Goal: Check status: Check status

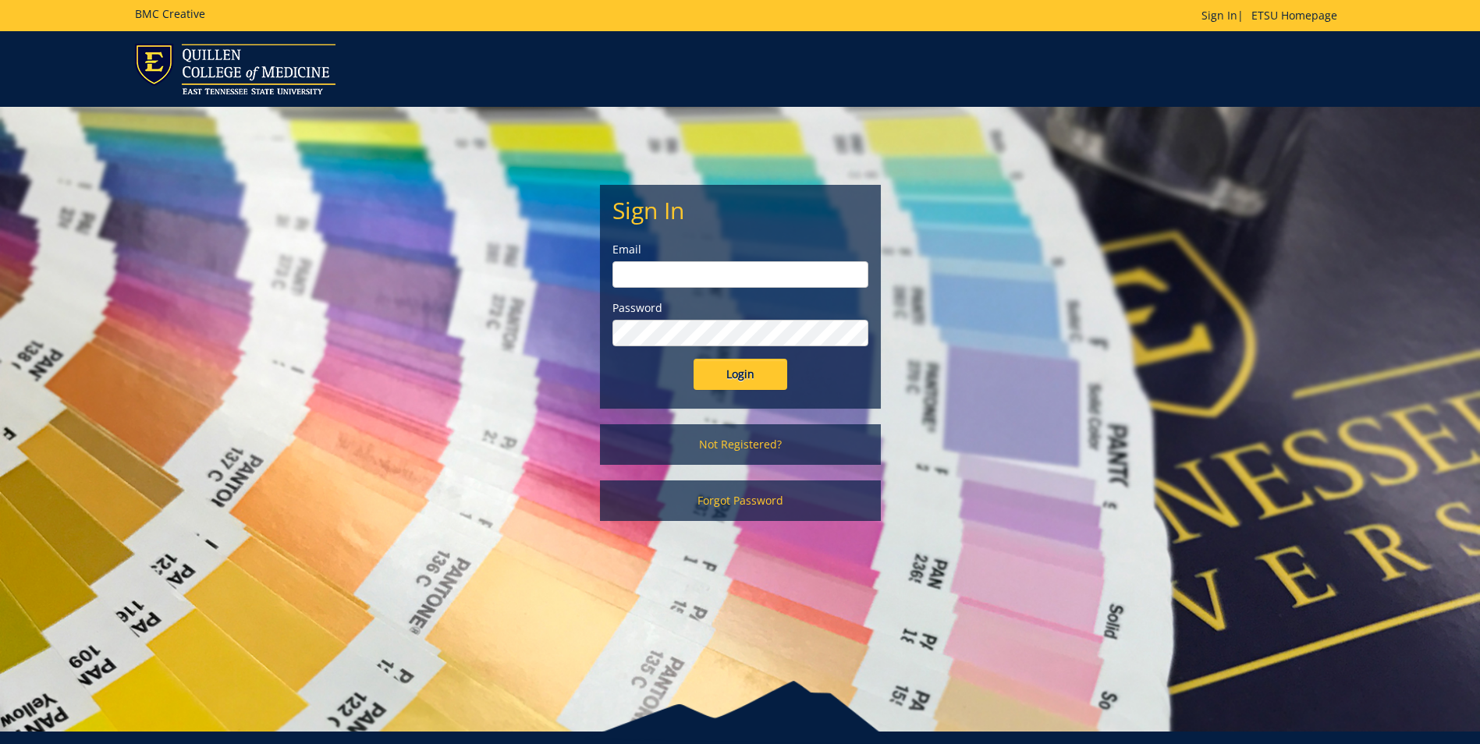
type input "[EMAIL_ADDRESS][DOMAIN_NAME]"
click at [737, 364] on input "Login" at bounding box center [741, 374] width 94 height 31
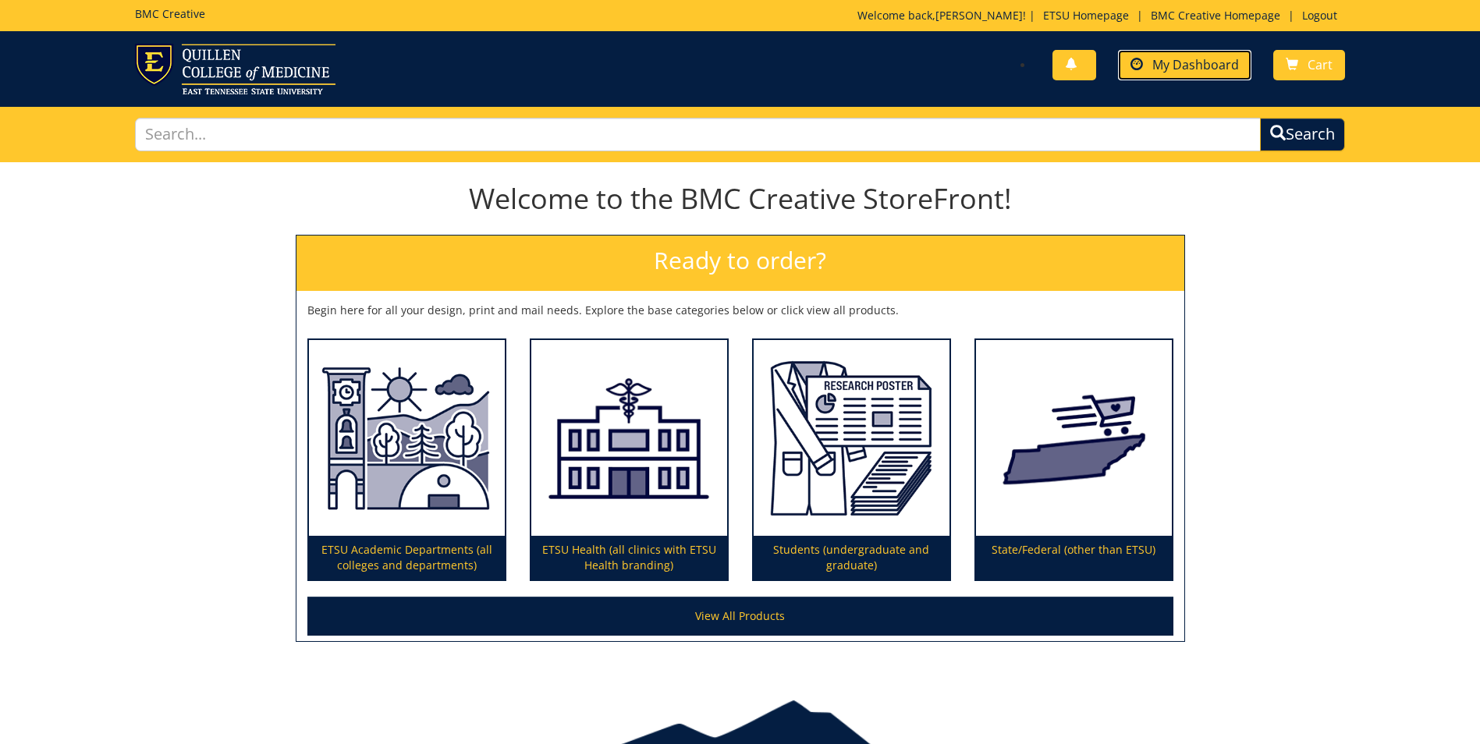
click at [1204, 59] on span "My Dashboard" at bounding box center [1195, 64] width 87 height 17
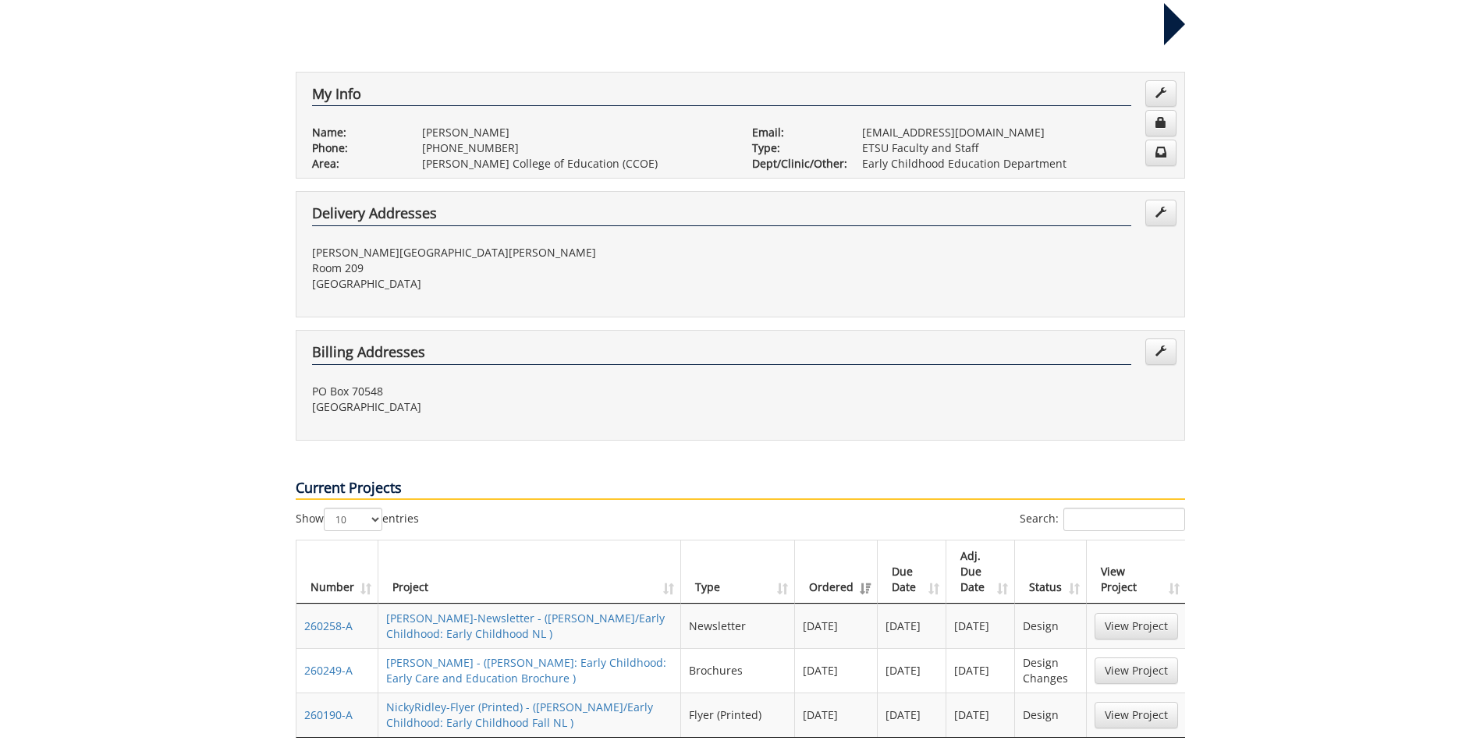
scroll to position [312, 0]
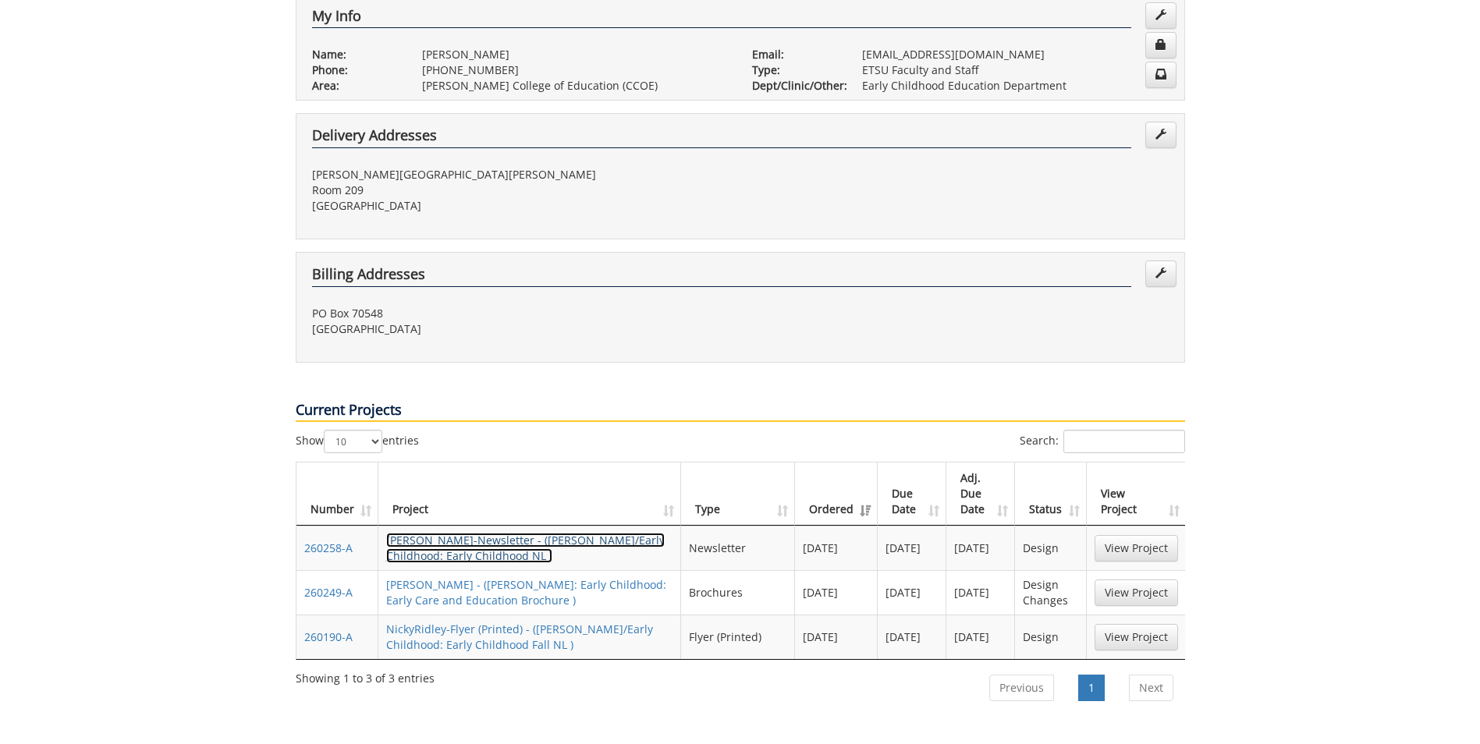
click at [421, 533] on link "NickyRidley-Newsletter - (COE/Early Childhood: Early Childhood NL )" at bounding box center [525, 548] width 279 height 30
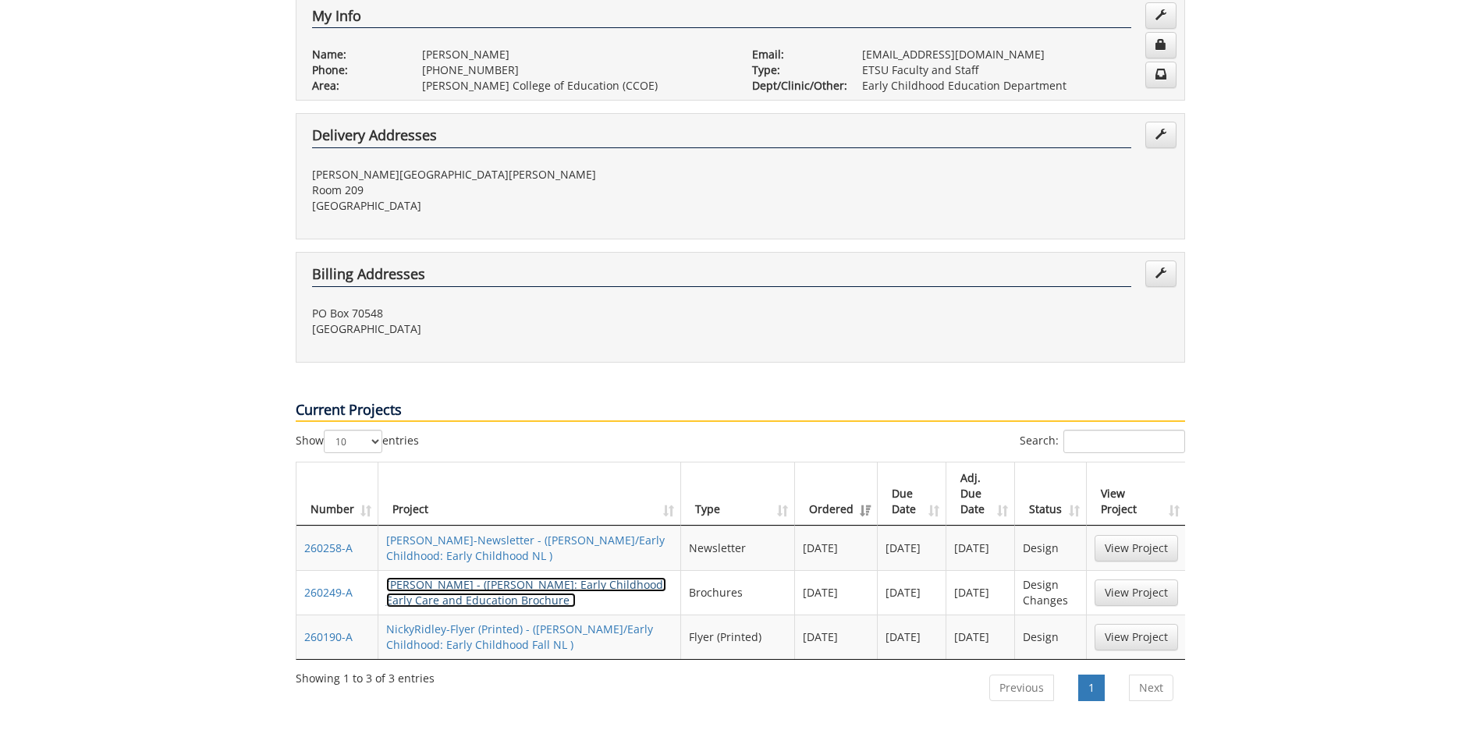
click at [450, 577] on link "NickyRidley-Brochure - (COE: Early Childhood: Early Care and Education Brochure…" at bounding box center [526, 592] width 280 height 30
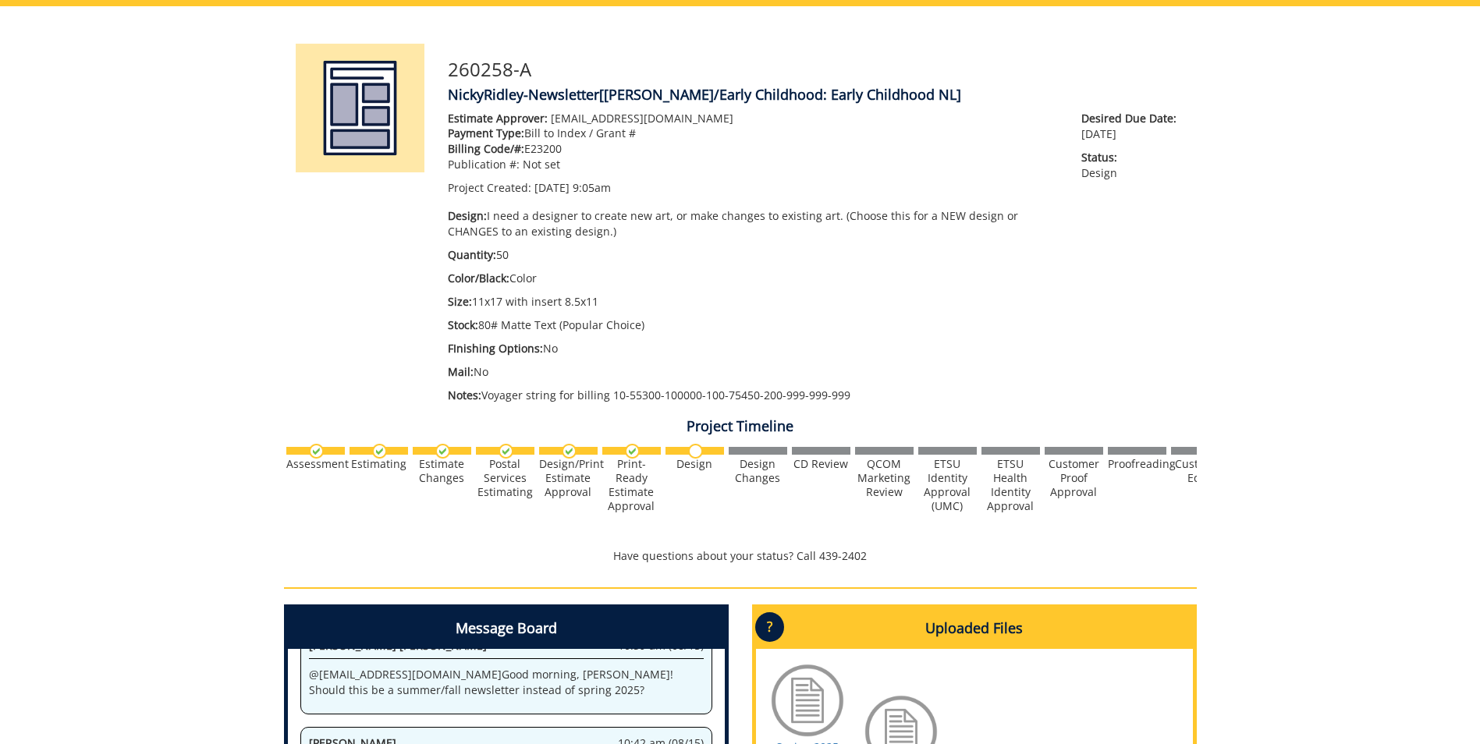
scroll to position [553, 0]
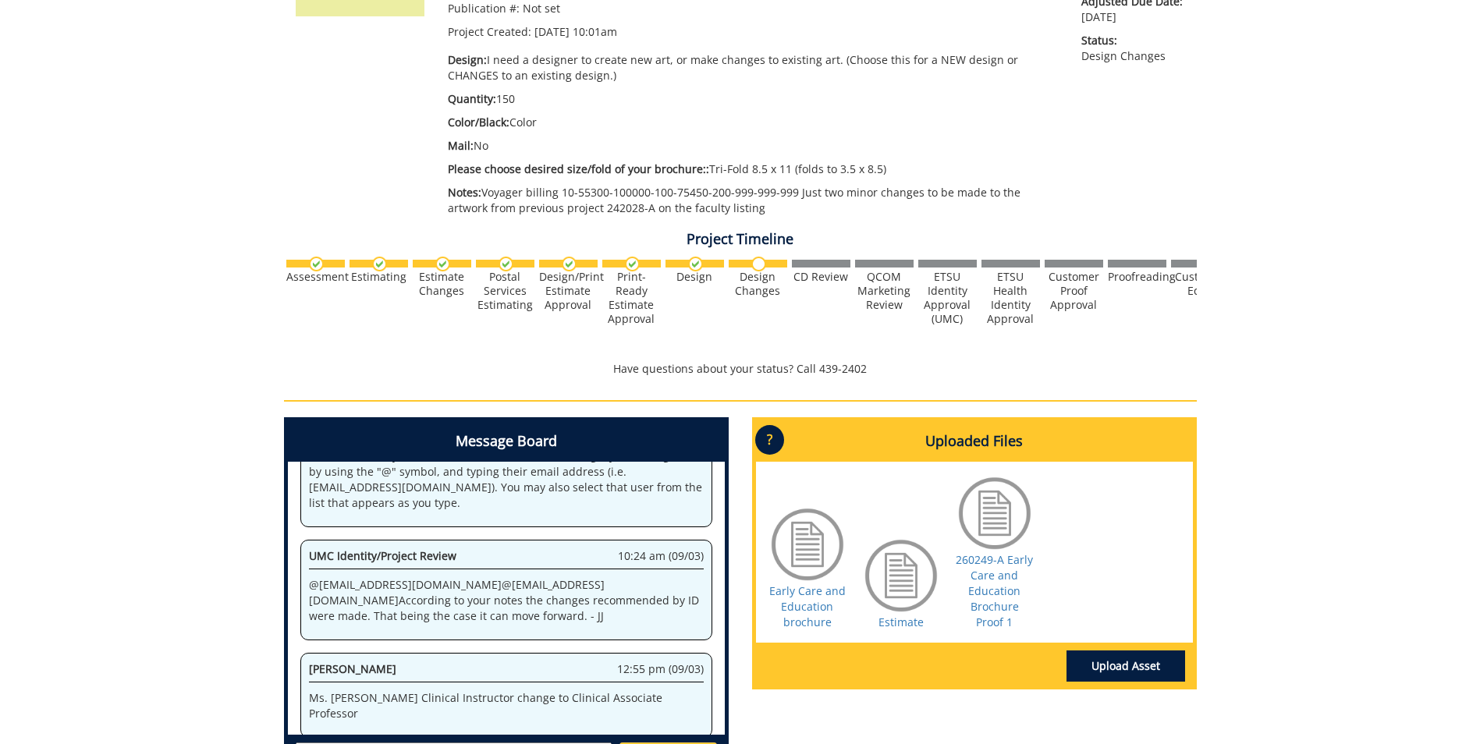
scroll to position [522, 0]
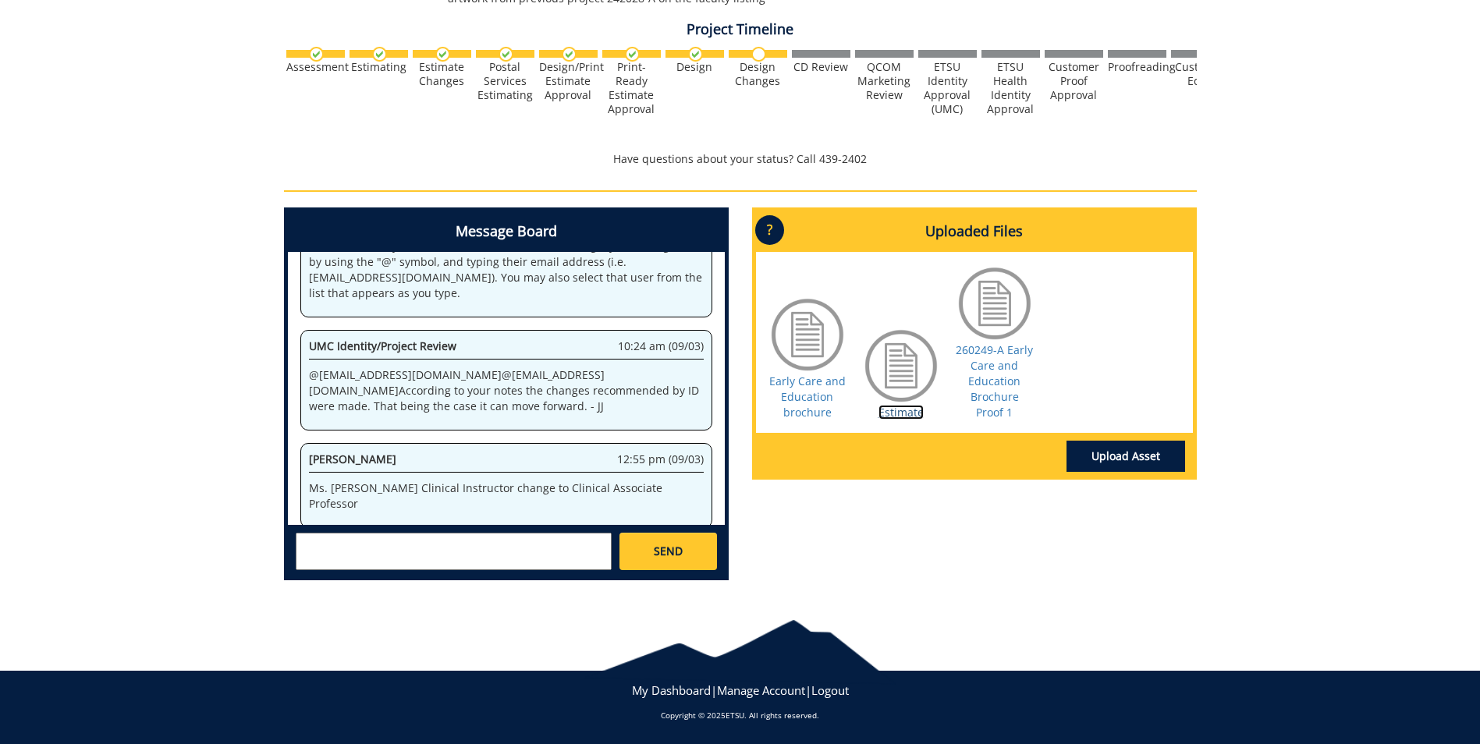
click at [895, 412] on link "Estimate" at bounding box center [901, 412] width 45 height 15
click at [1006, 396] on link "260249-A Early Care and Education Brochure Proof 1" at bounding box center [994, 381] width 77 height 77
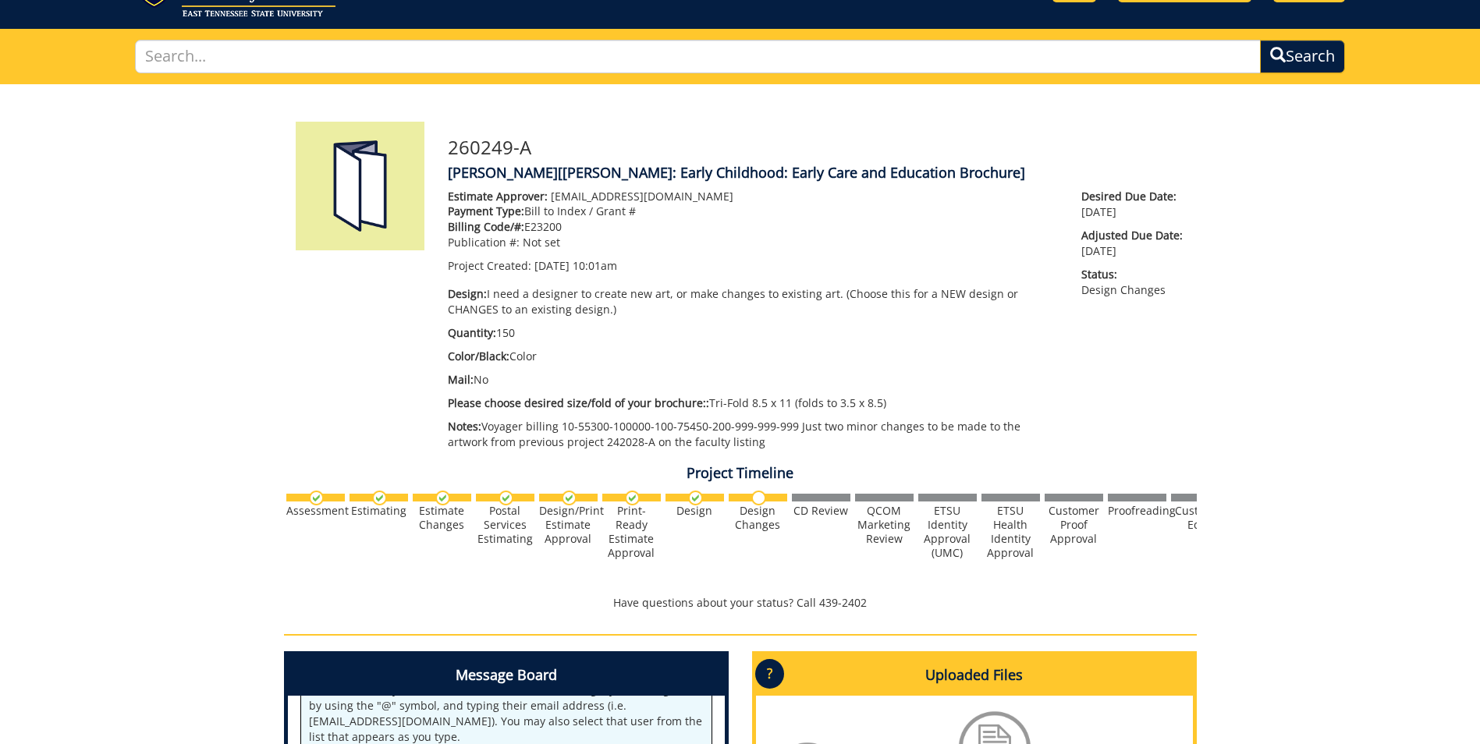
scroll to position [0, 0]
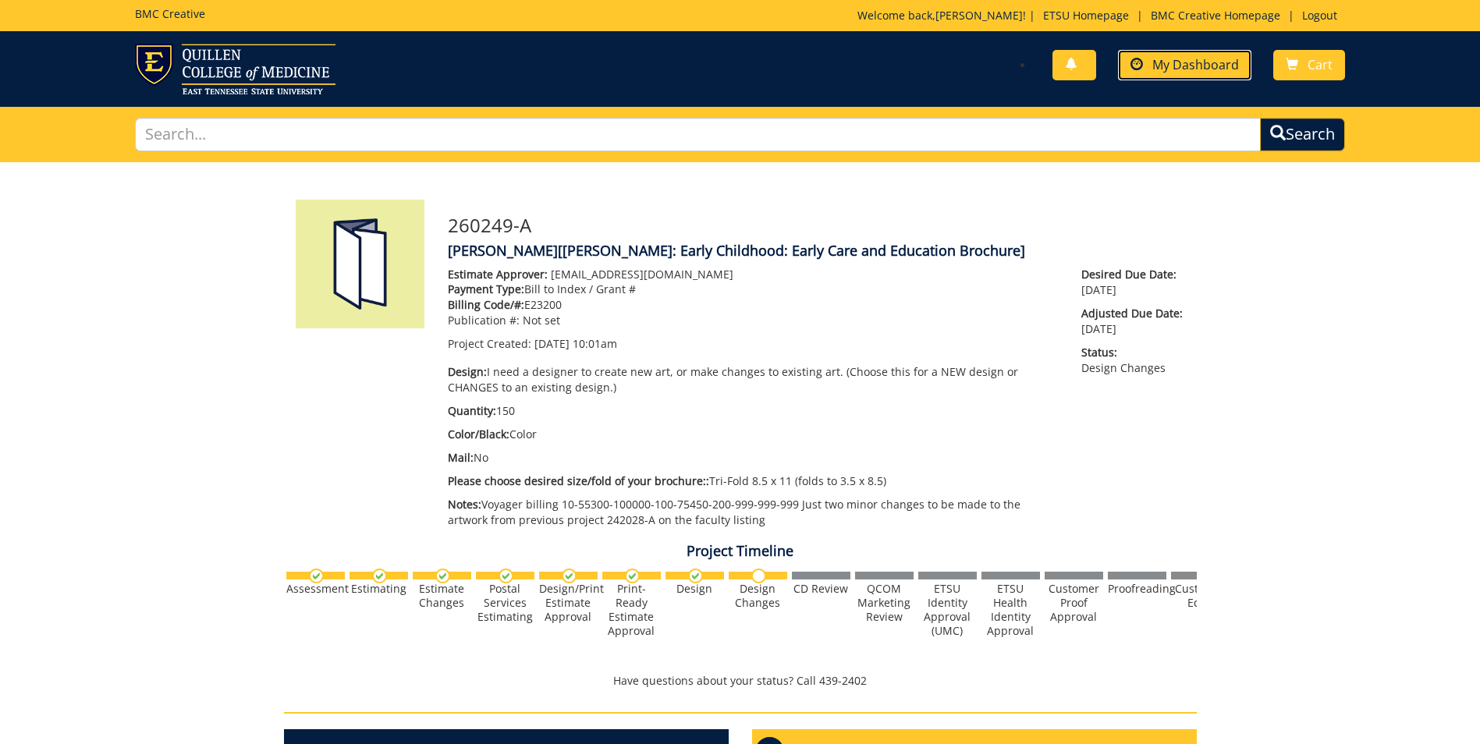
click at [1223, 62] on span "My Dashboard" at bounding box center [1195, 64] width 87 height 17
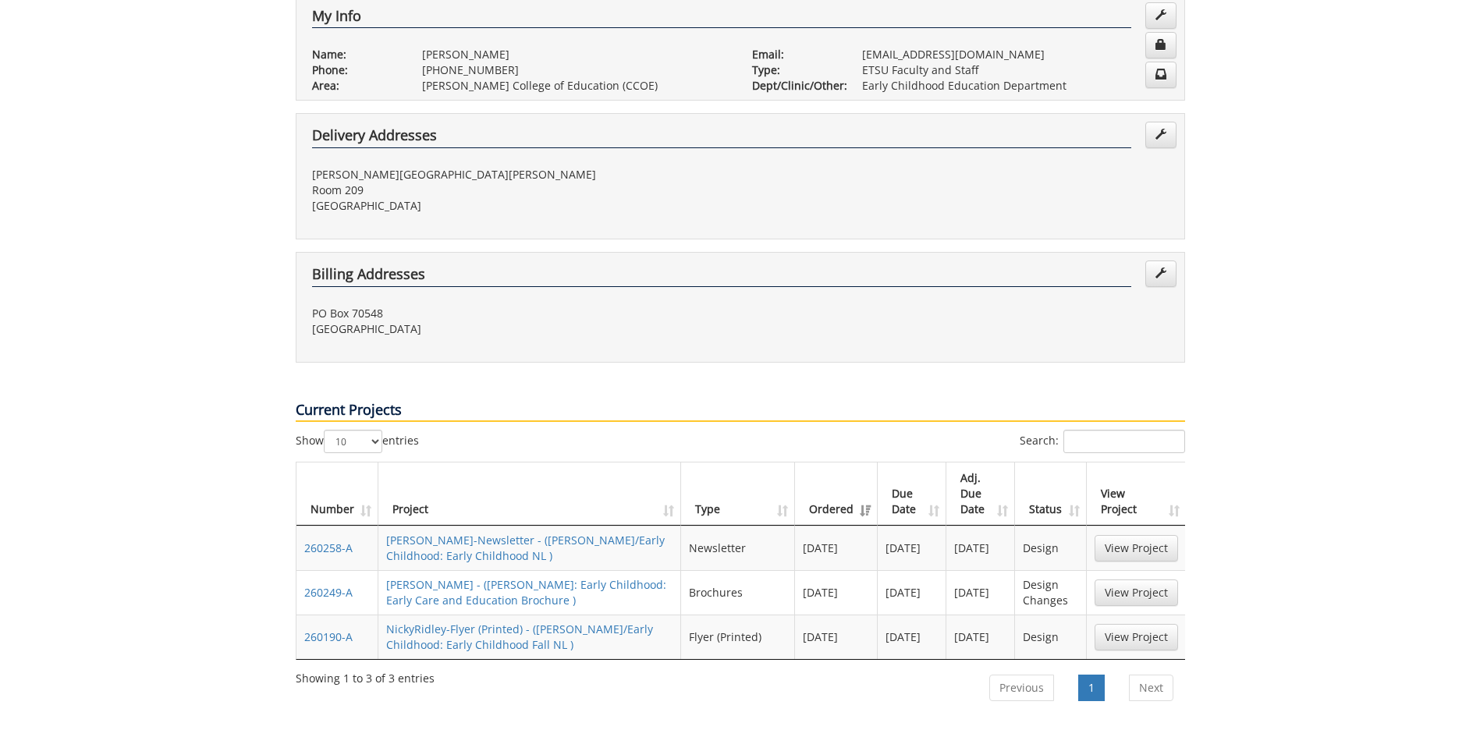
scroll to position [78, 0]
